Goal: Find specific page/section: Find specific page/section

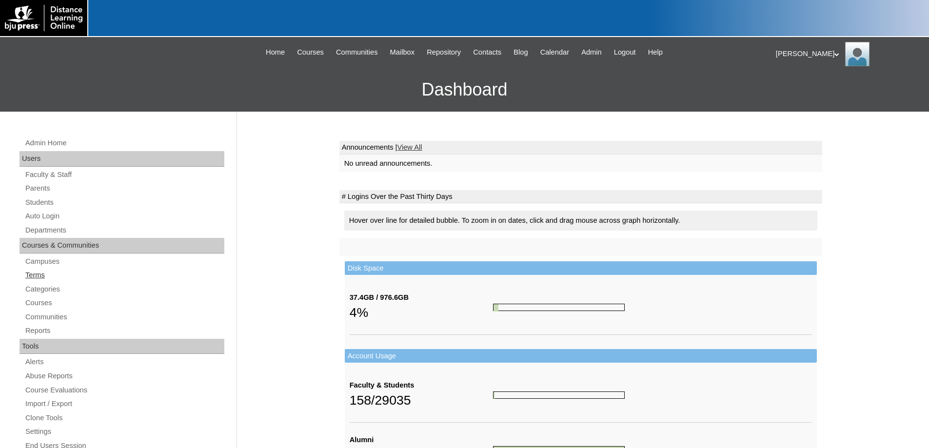
click at [26, 276] on link "Terms" at bounding box center [124, 275] width 200 height 12
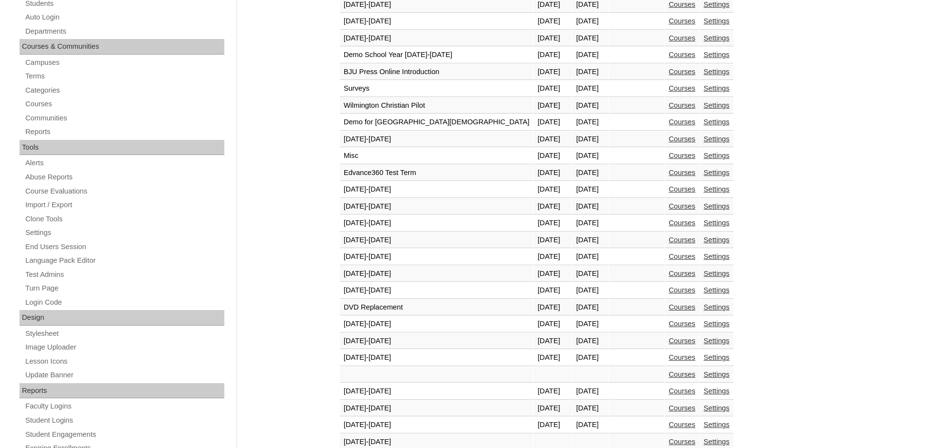
scroll to position [293, 0]
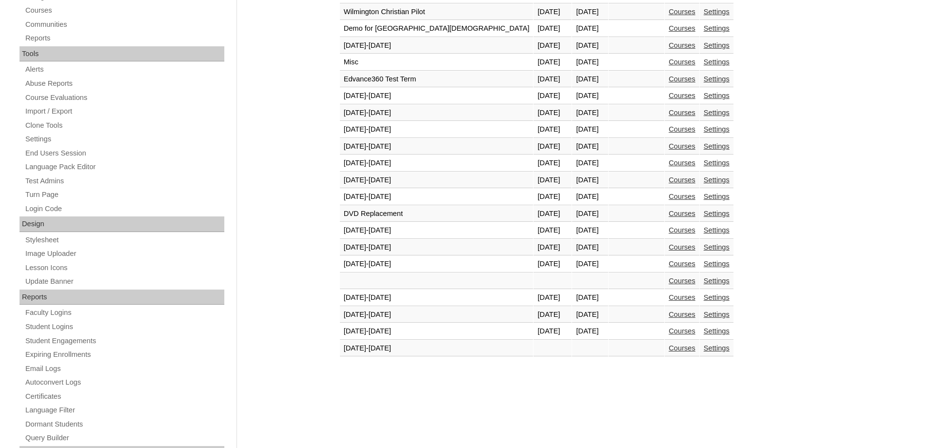
click at [669, 332] on link "Courses" at bounding box center [682, 331] width 27 height 8
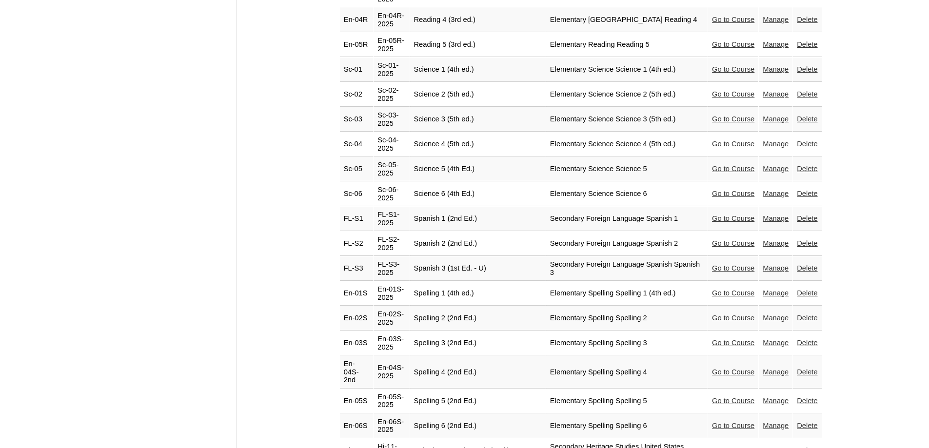
scroll to position [2098, 0]
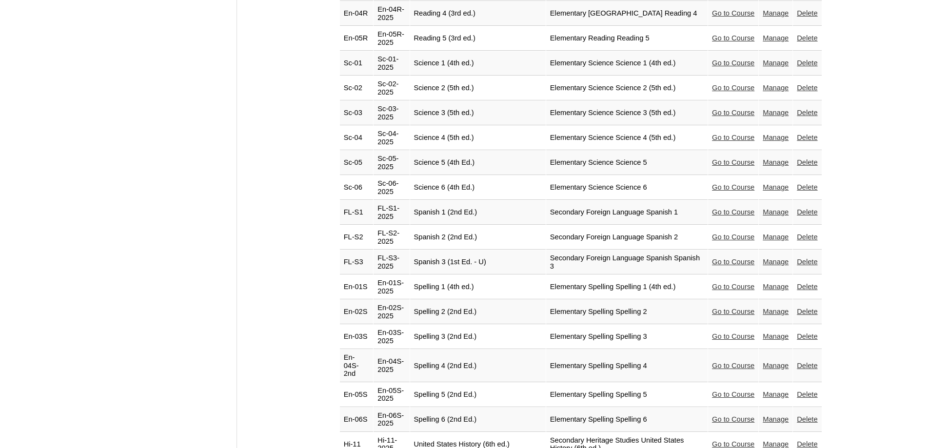
click at [718, 283] on link "Go to Course" at bounding box center [733, 287] width 42 height 8
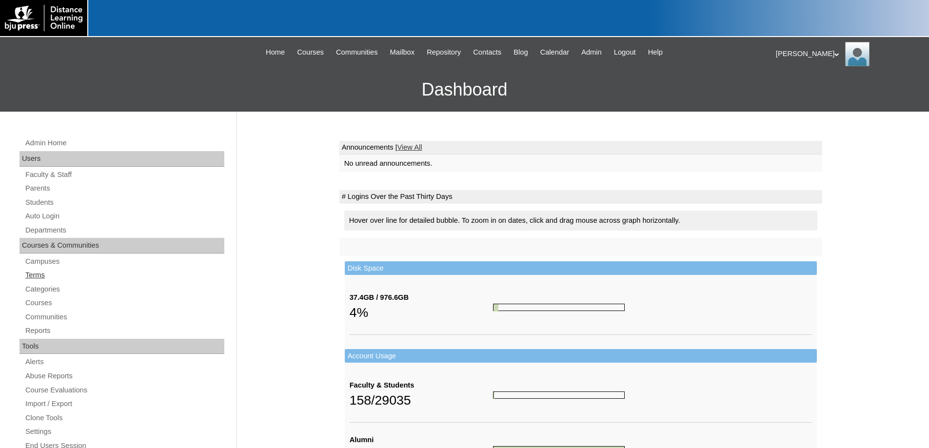
drag, startPoint x: 32, startPoint y: 275, endPoint x: 141, endPoint y: 309, distance: 114.4
click at [33, 275] on link "Terms" at bounding box center [124, 275] width 200 height 12
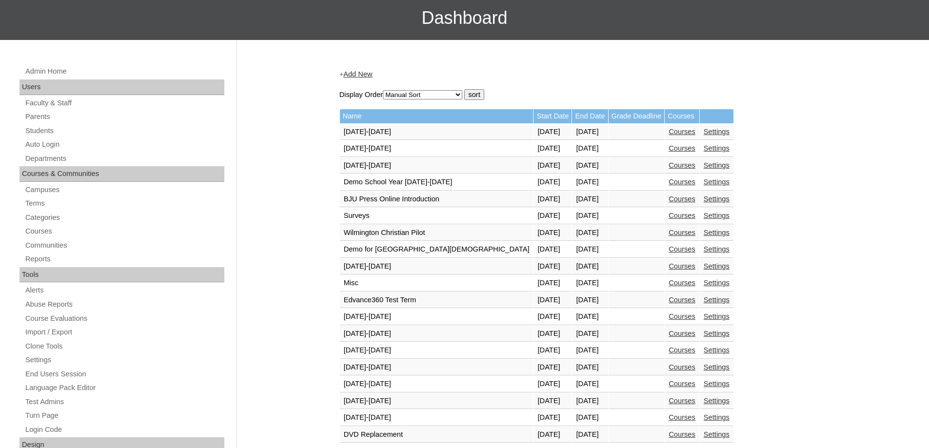
scroll to position [293, 0]
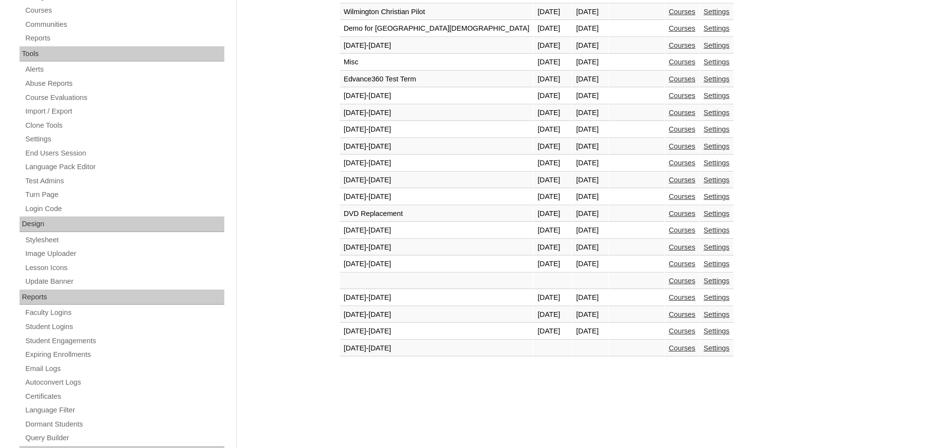
click at [669, 329] on link "Courses" at bounding box center [682, 331] width 27 height 8
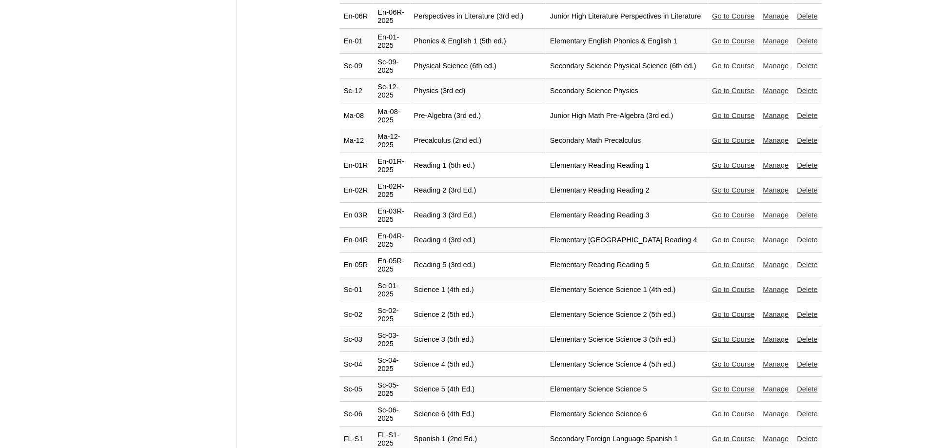
scroll to position [2049, 0]
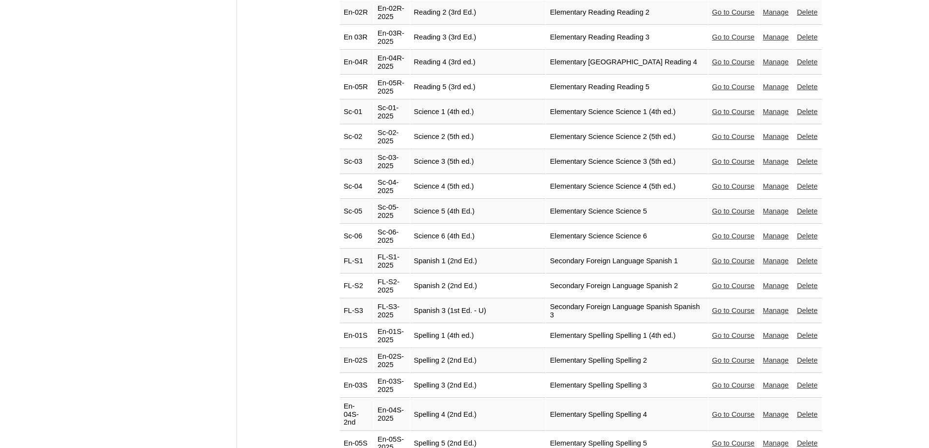
click at [726, 257] on link "Go to Course" at bounding box center [733, 261] width 42 height 8
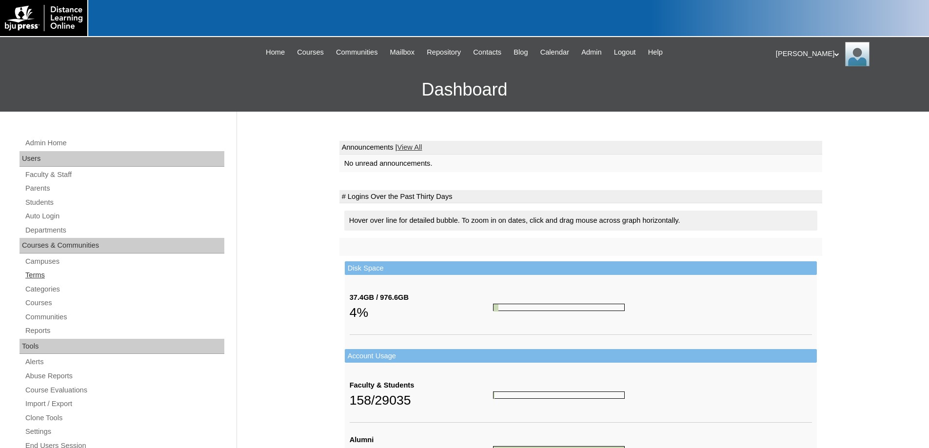
click at [35, 273] on link "Terms" at bounding box center [124, 275] width 200 height 12
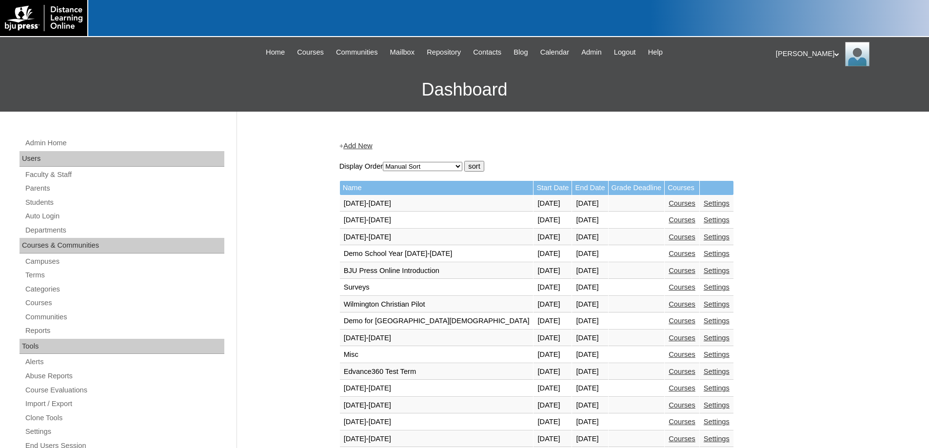
scroll to position [342, 0]
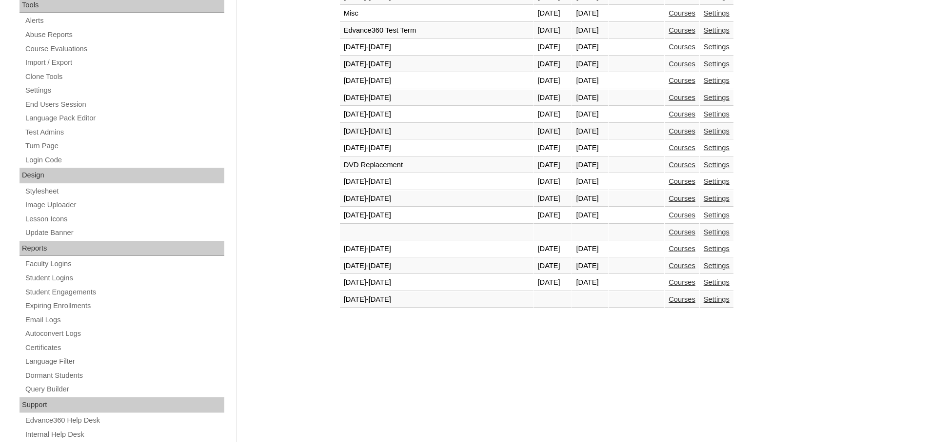
click at [669, 283] on link "Courses" at bounding box center [682, 283] width 27 height 8
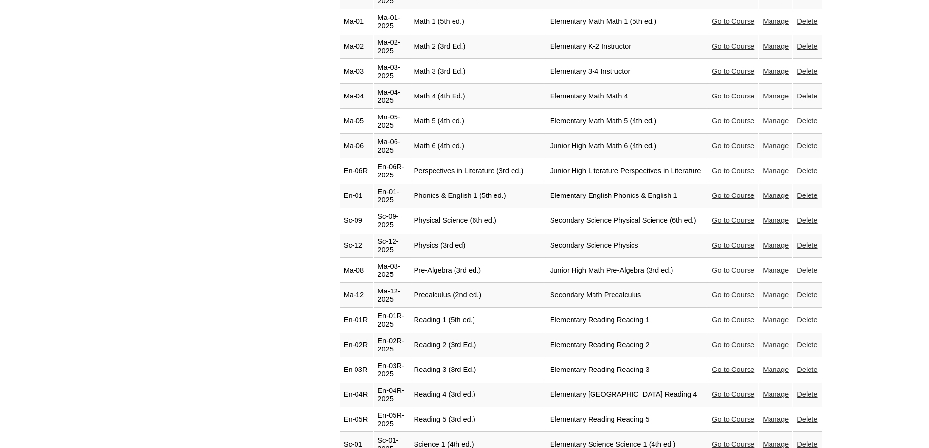
scroll to position [1854, 0]
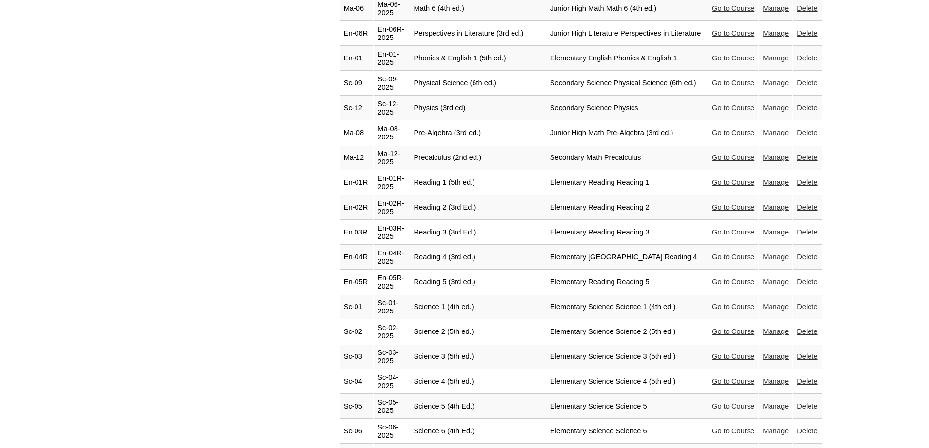
click at [712, 427] on link "Go to Course" at bounding box center [733, 431] width 42 height 8
